Goal: Task Accomplishment & Management: Use online tool/utility

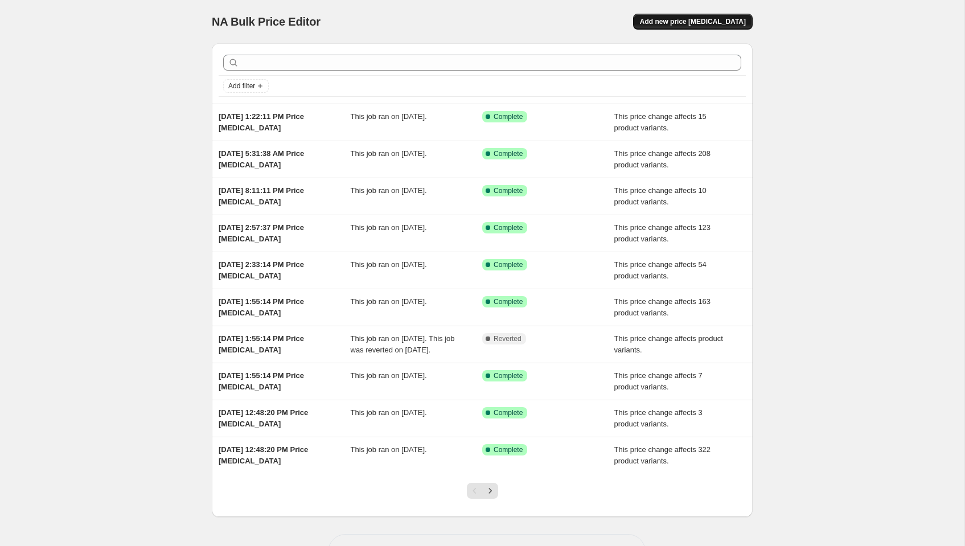
click at [722, 17] on button "Add new price [MEDICAL_DATA]" at bounding box center [693, 22] width 120 height 16
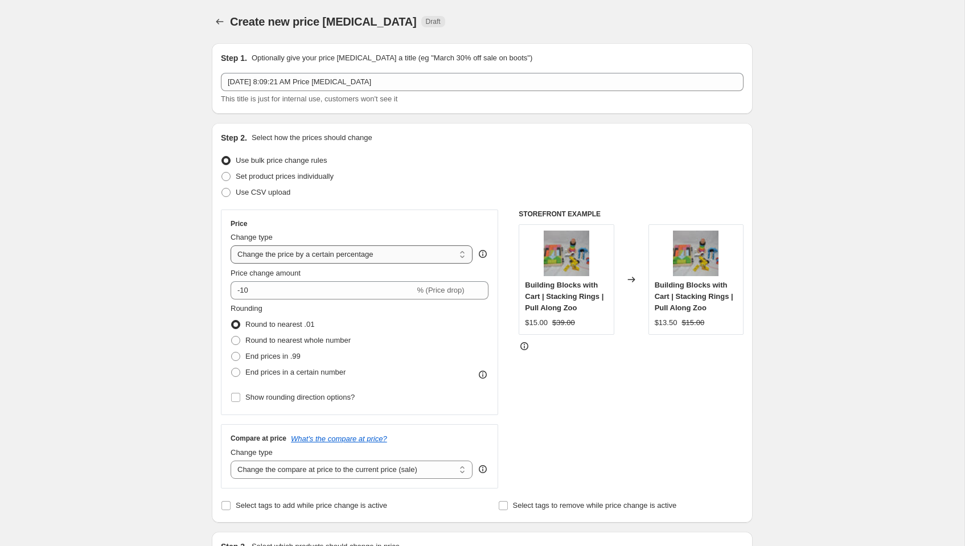
click at [302, 256] on select "Change the price to a certain amount Change the price by a certain amount Chang…" at bounding box center [352, 254] width 242 height 18
select select "no_change"
click at [231, 245] on select "Change the price to a certain amount Change the price by a certain amount Chang…" at bounding box center [352, 254] width 242 height 18
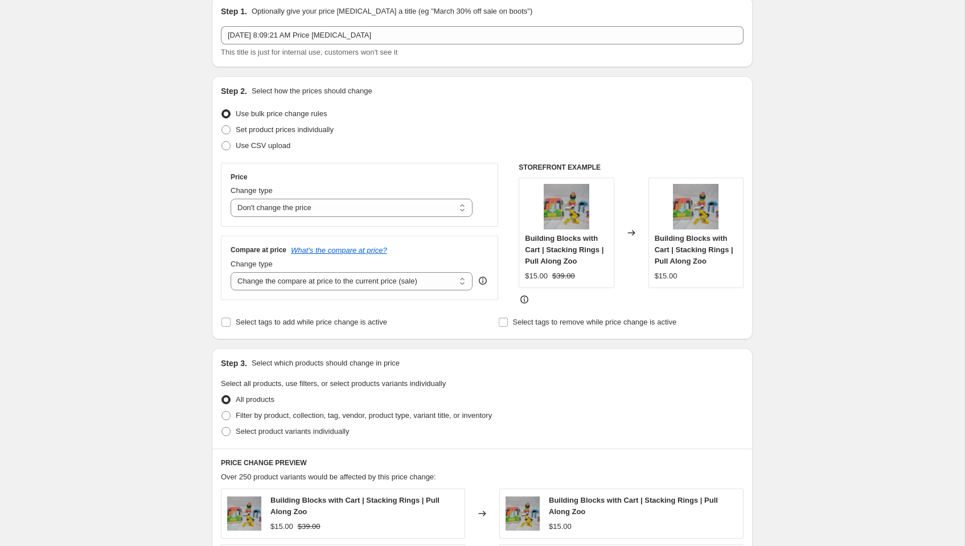
scroll to position [52, 0]
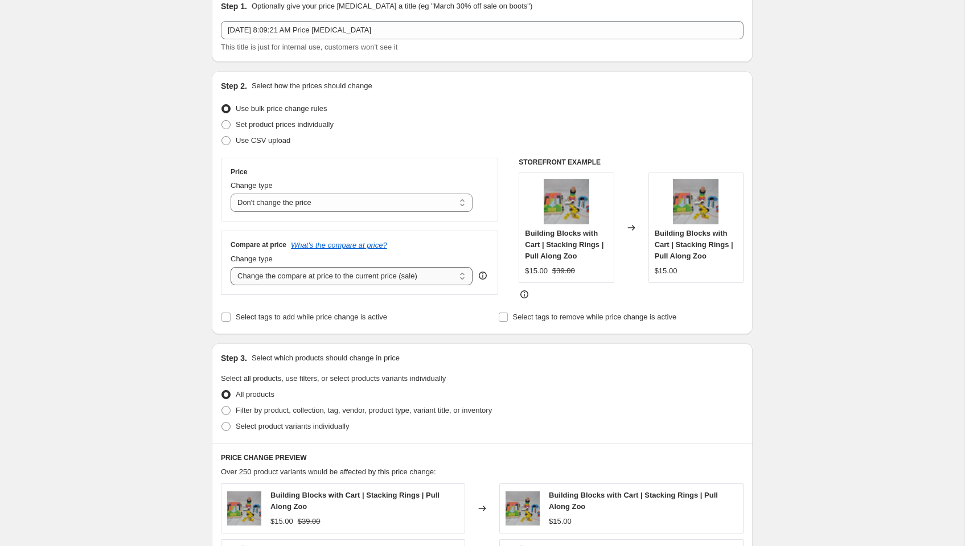
click at [296, 275] on select "Change the compare at price to the current price (sale) Change the compare at p…" at bounding box center [352, 276] width 242 height 18
select select "to"
click at [231, 267] on select "Change the compare at price to the current price (sale) Change the compare at p…" at bounding box center [352, 276] width 242 height 18
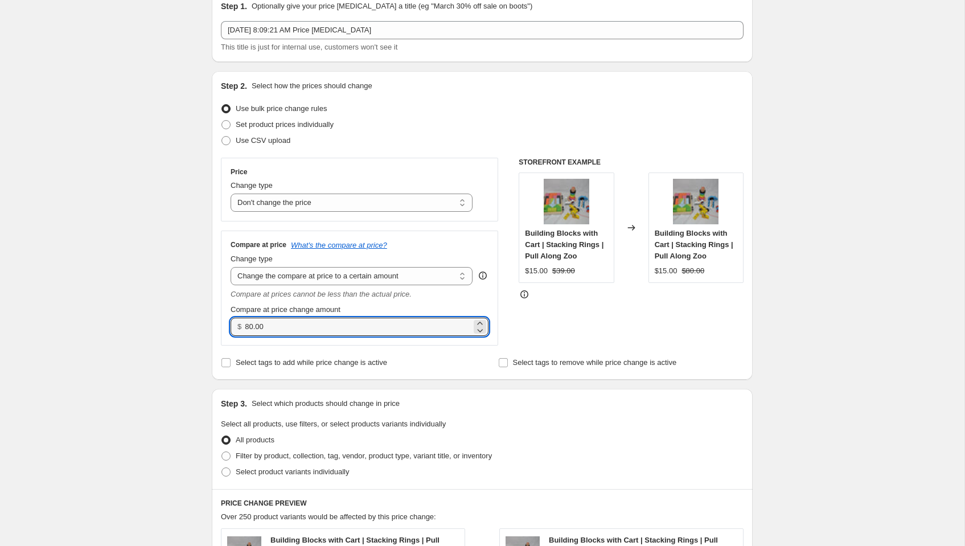
drag, startPoint x: 275, startPoint y: 327, endPoint x: 182, endPoint y: 327, distance: 92.8
click at [182, 327] on div "Create new price [MEDICAL_DATA]. This page is ready Create new price [MEDICAL_D…" at bounding box center [482, 473] width 965 height 1051
type input "650.00"
click at [573, 345] on div "Step 2. Select how the prices should change Use bulk price change rules Set pro…" at bounding box center [482, 225] width 523 height 290
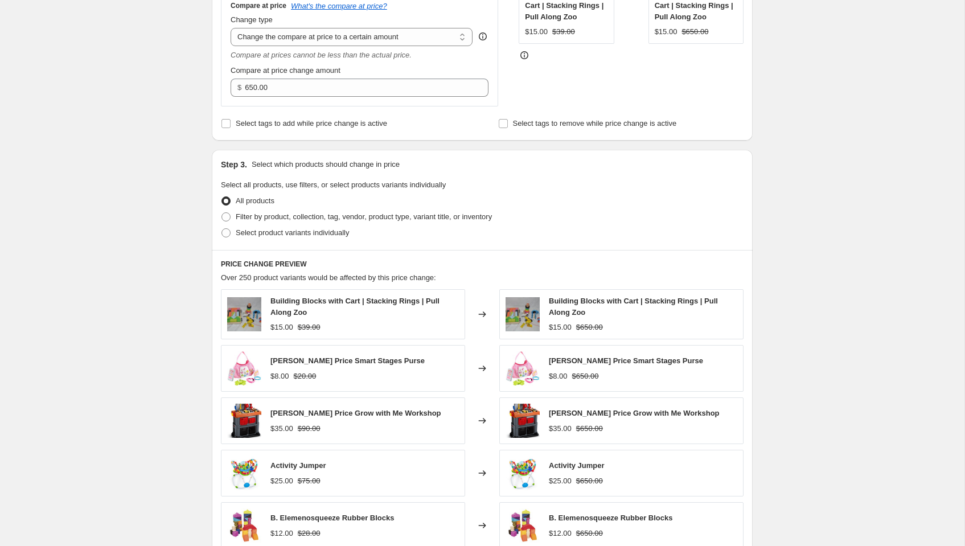
scroll to position [295, 0]
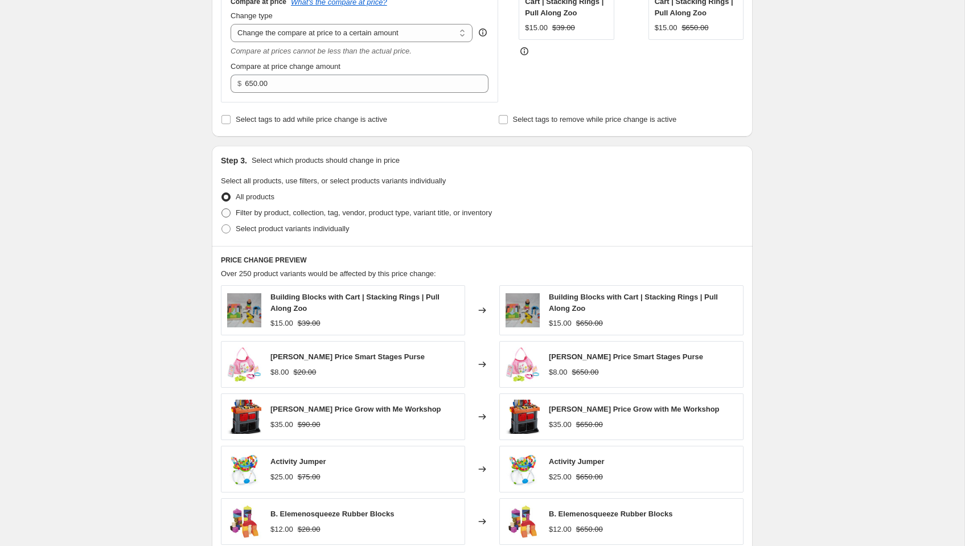
click at [229, 210] on span at bounding box center [226, 212] width 9 height 9
click at [222, 209] on input "Filter by product, collection, tag, vendor, product type, variant title, or inv…" at bounding box center [222, 208] width 1 height 1
radio input "true"
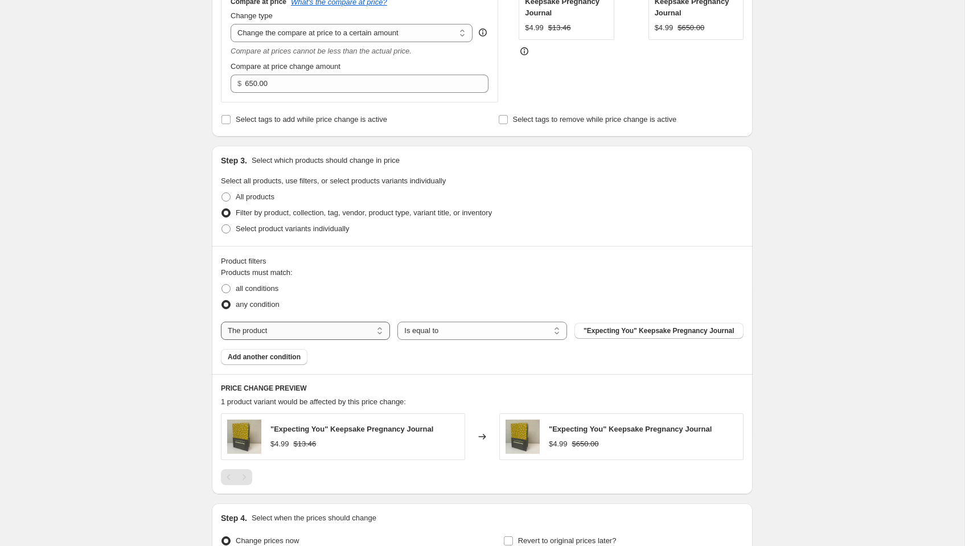
click at [239, 326] on select "The product The product's collection The product's tag The product's vendor The…" at bounding box center [305, 331] width 169 height 18
select select "tag"
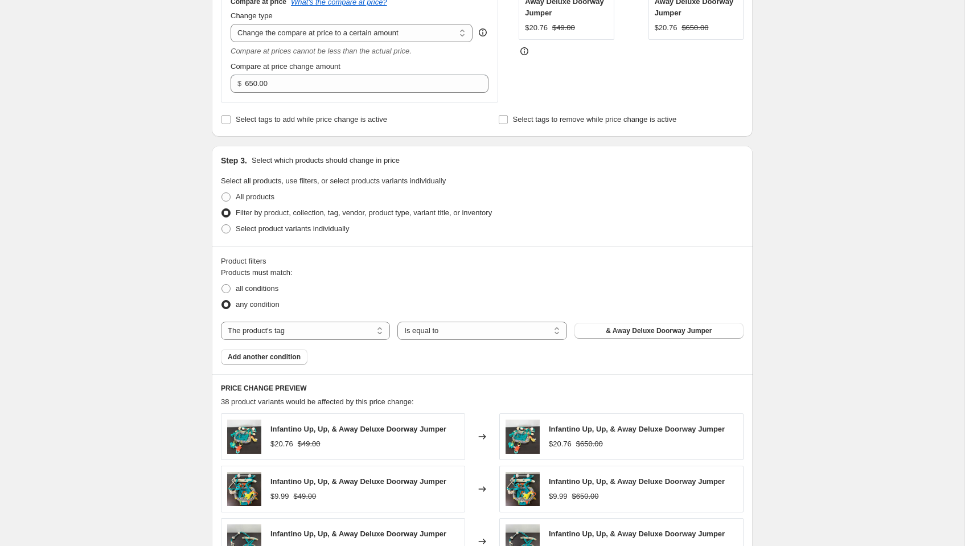
click at [629, 330] on span "& Away Deluxe Doorway Jumper" at bounding box center [659, 330] width 106 height 9
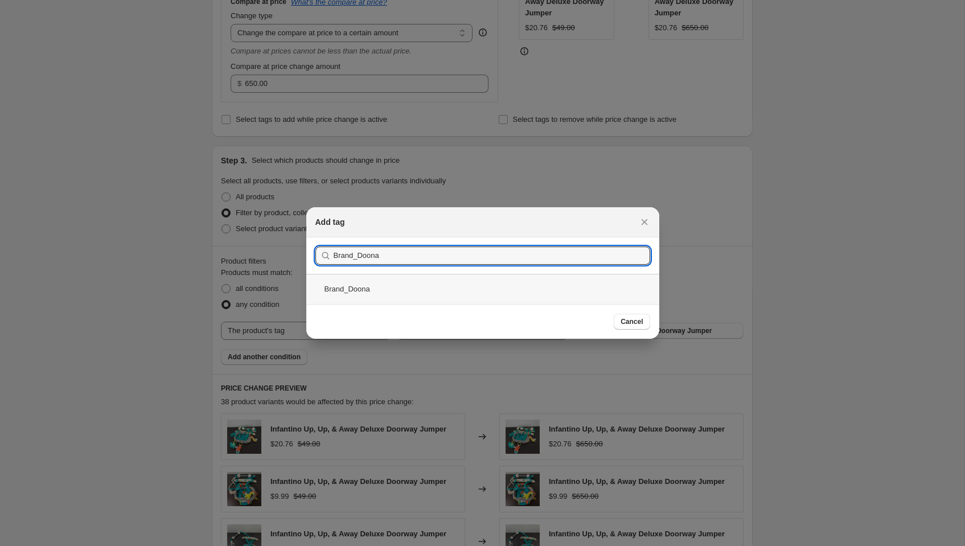
type input "Brand_Doona"
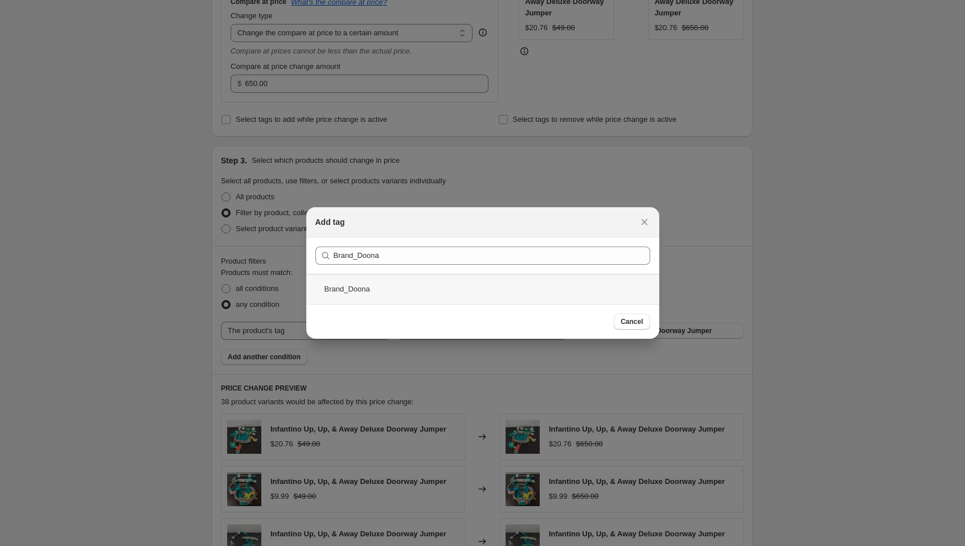
click at [398, 289] on div "Brand_Doona" at bounding box center [482, 289] width 353 height 30
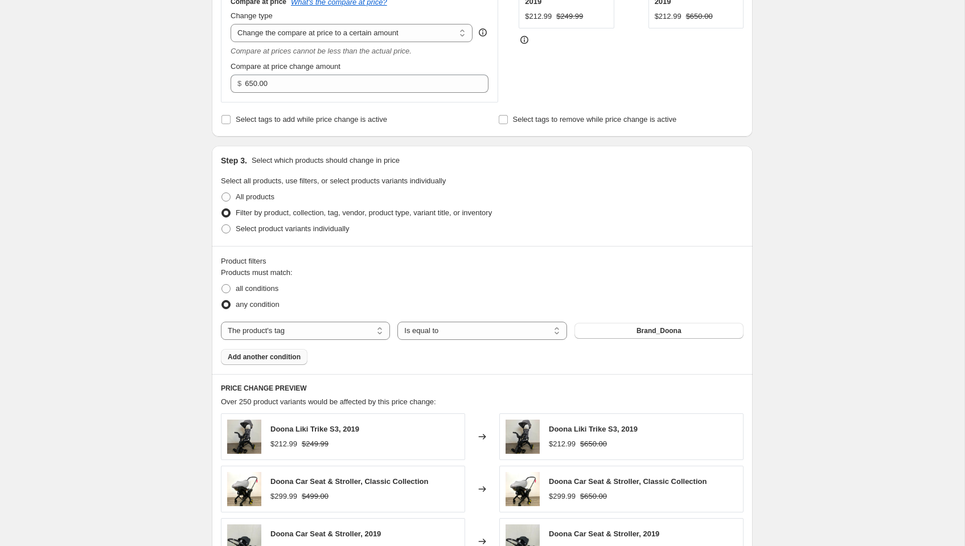
click at [259, 358] on span "Add another condition" at bounding box center [264, 357] width 73 height 9
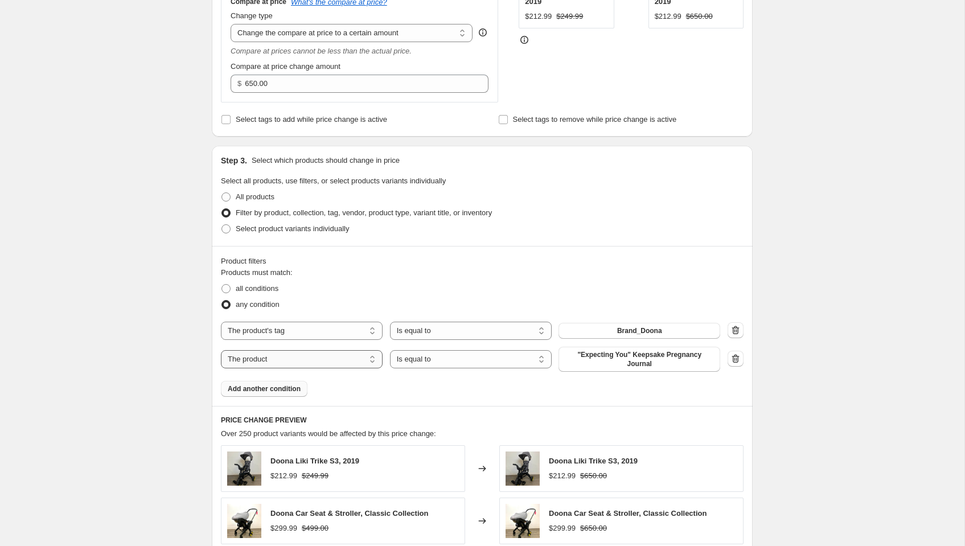
click at [268, 356] on select "The product The product's collection The product's tag The product's vendor The…" at bounding box center [302, 359] width 162 height 18
select select "tag"
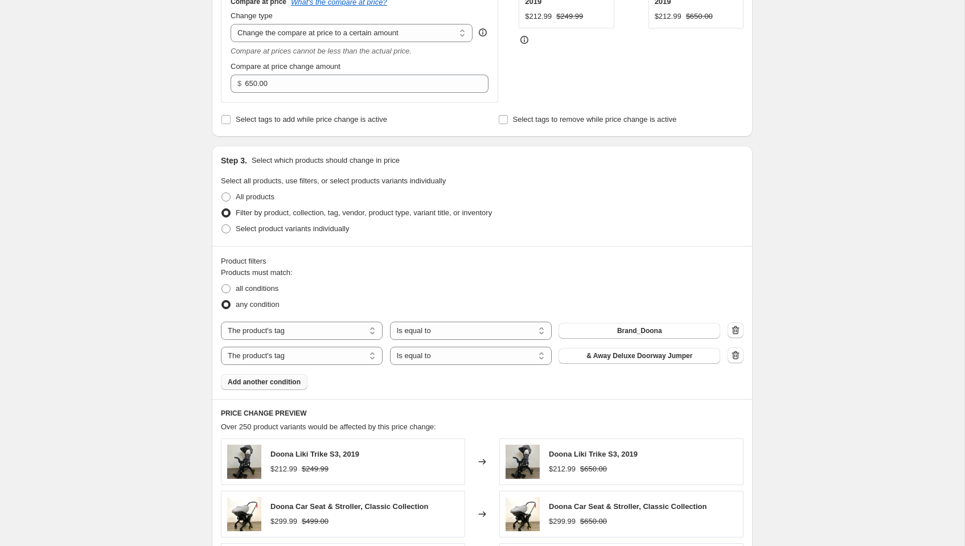
click at [648, 355] on span "& Away Deluxe Doorway Jumper" at bounding box center [640, 355] width 106 height 9
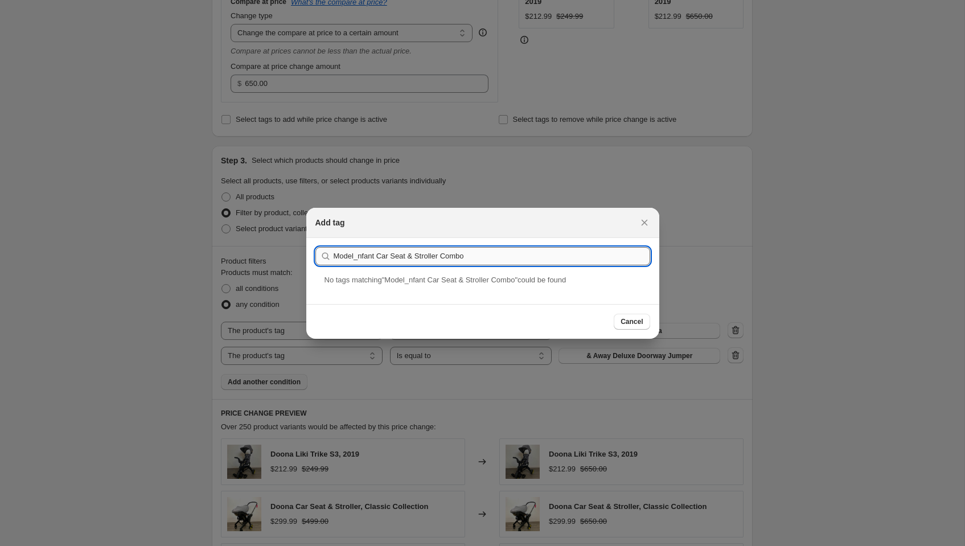
click at [360, 257] on input "Model_nfant Car Seat & Stroller Combo" at bounding box center [492, 256] width 317 height 18
type input "Model_Infant Car Seat & Stroller Combo"
click at [378, 288] on div "Model_Infant Car Seat & Stroller Combo" at bounding box center [482, 289] width 353 height 30
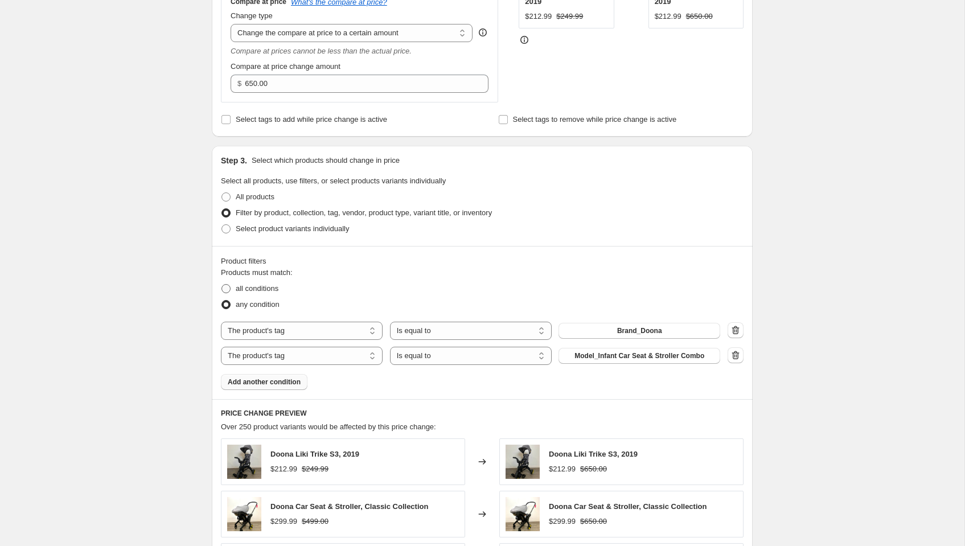
click at [230, 284] on span at bounding box center [226, 288] width 9 height 9
click at [222, 284] on input "all conditions" at bounding box center [222, 284] width 1 height 1
radio input "true"
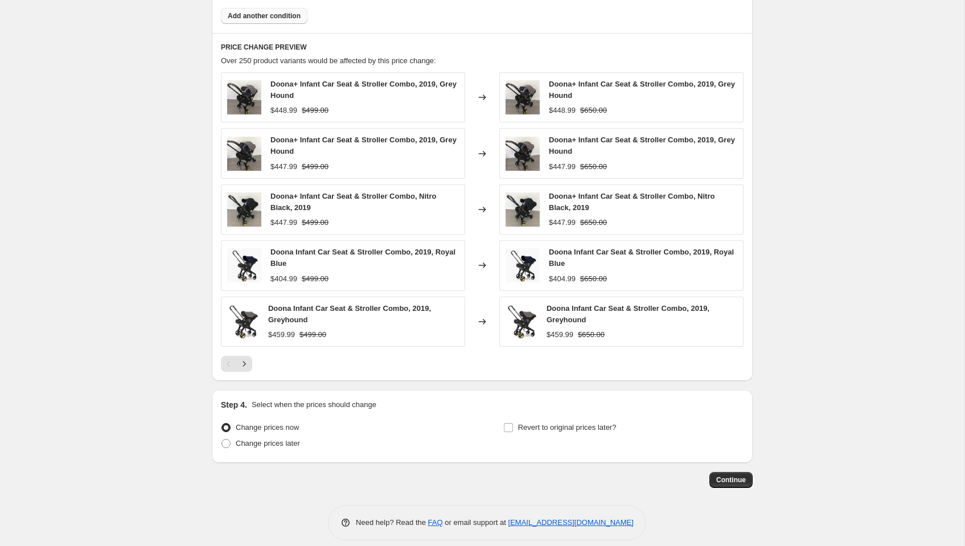
scroll to position [669, 0]
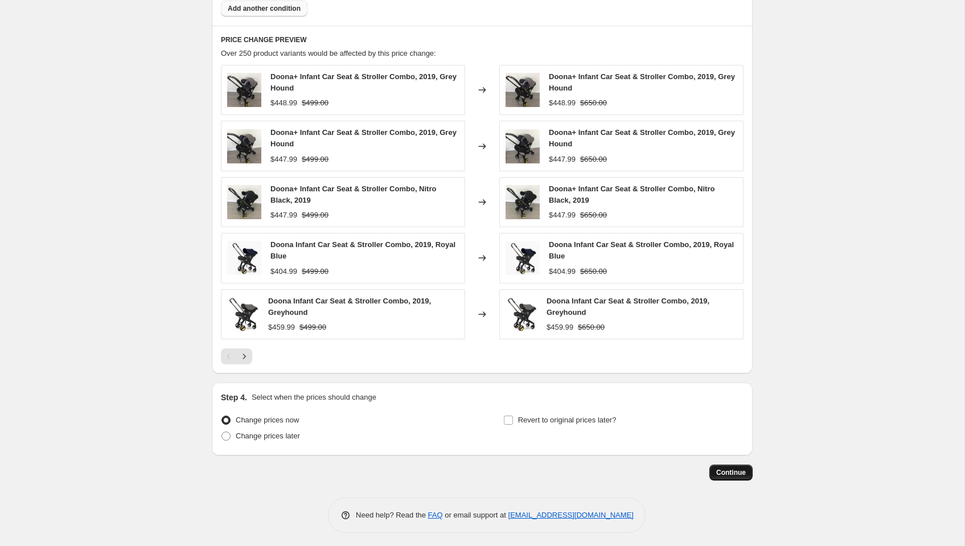
click at [724, 470] on span "Continue" at bounding box center [731, 472] width 30 height 9
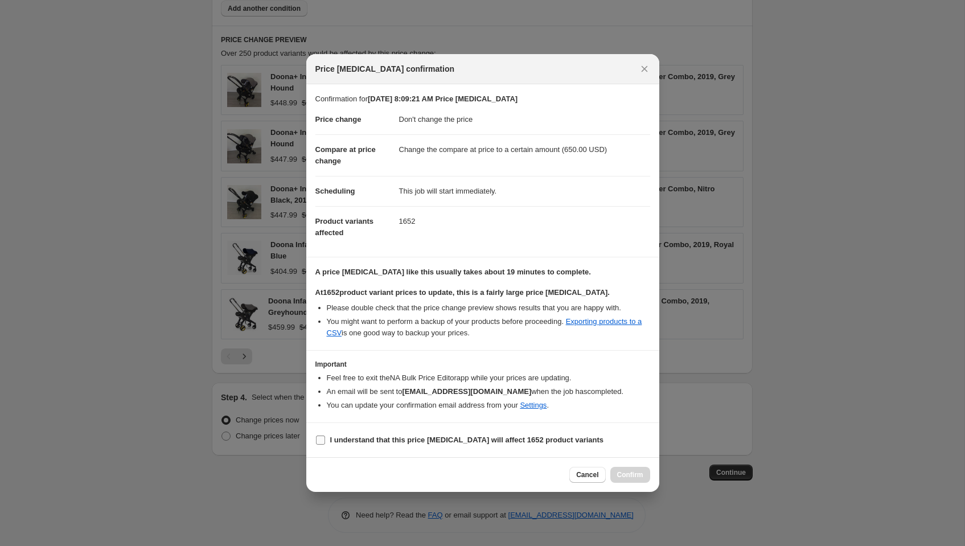
click at [319, 440] on input "I understand that this price [MEDICAL_DATA] will affect 1652 product variants" at bounding box center [320, 440] width 9 height 9
checkbox input "true"
click at [635, 473] on span "Confirm" at bounding box center [630, 474] width 26 height 9
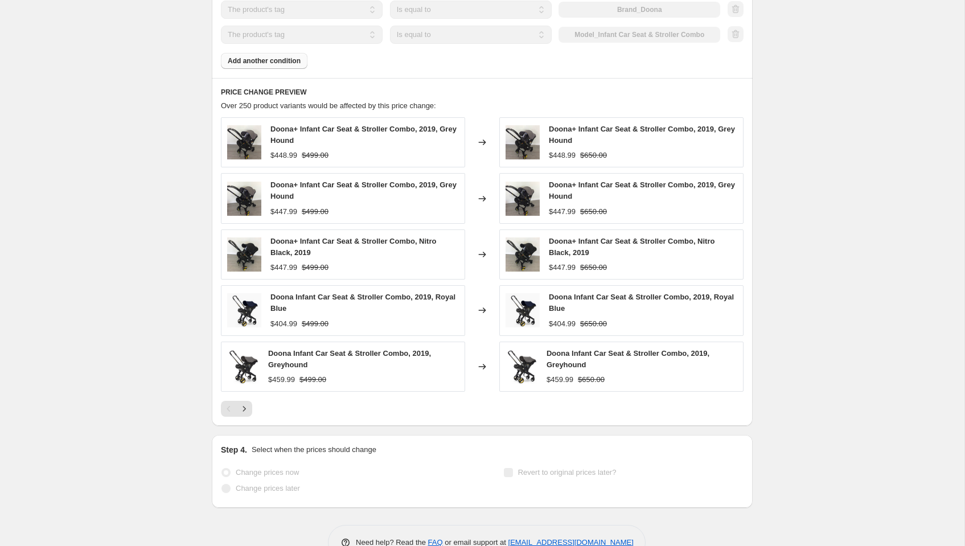
scroll to position [698, 0]
